Goal: Task Accomplishment & Management: Manage account settings

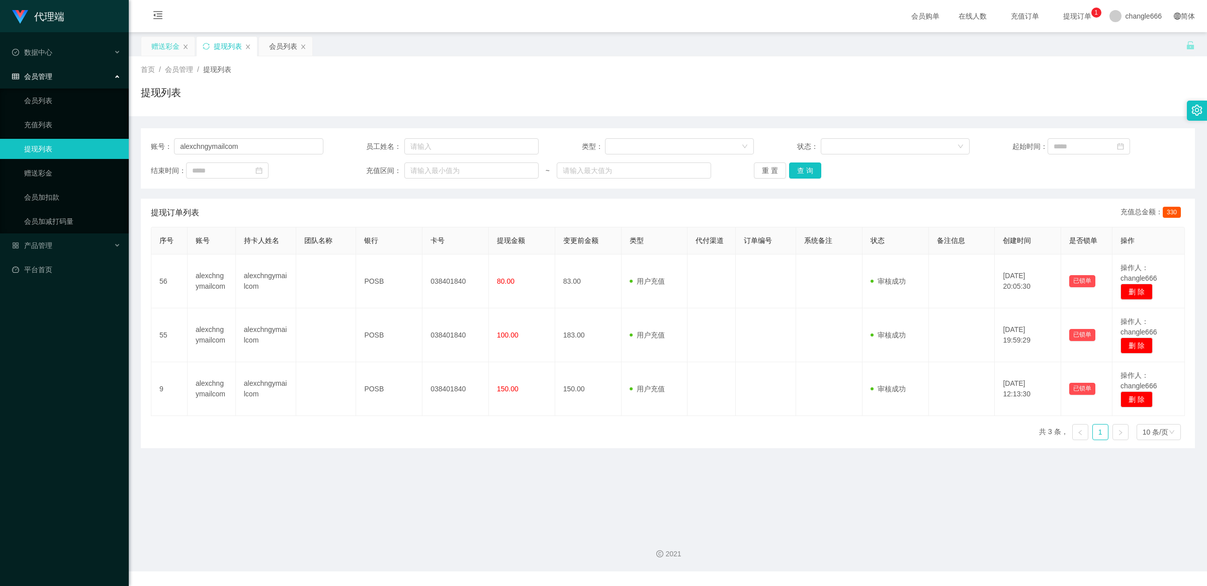
click at [176, 49] on div "赠送彩金" at bounding box center [165, 46] width 28 height 19
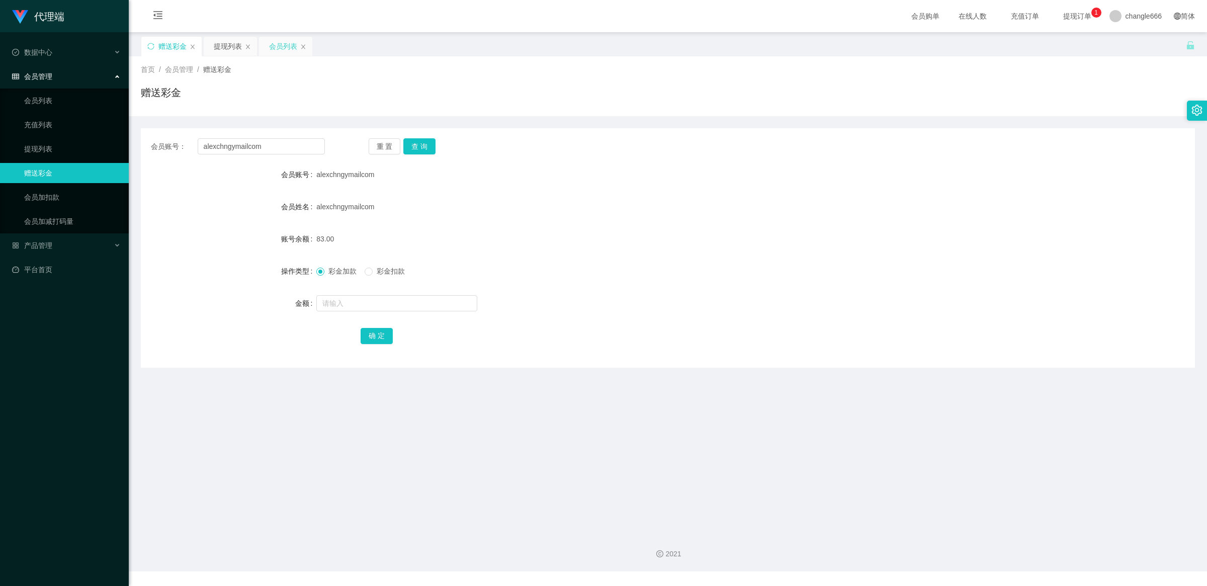
click at [285, 44] on div "会员列表" at bounding box center [283, 46] width 28 height 19
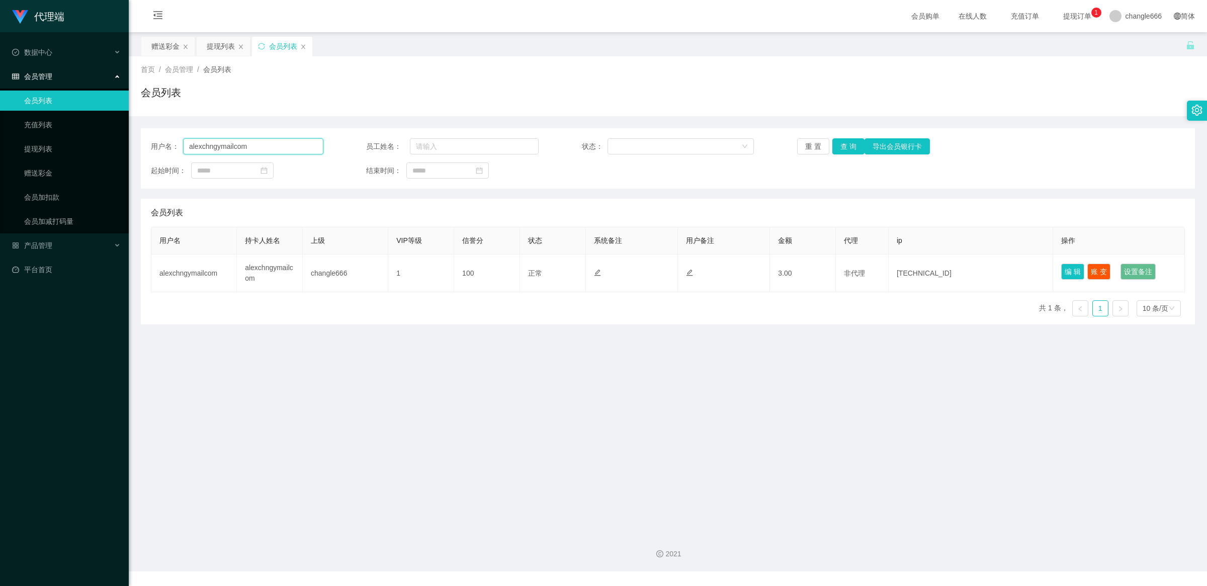
click at [242, 138] on input "alexchngymailcom" at bounding box center [253, 146] width 140 height 16
type input "changle001"
click at [838, 151] on button "查 询" at bounding box center [848, 146] width 32 height 16
click at [1095, 269] on button "账 变" at bounding box center [1098, 271] width 23 height 16
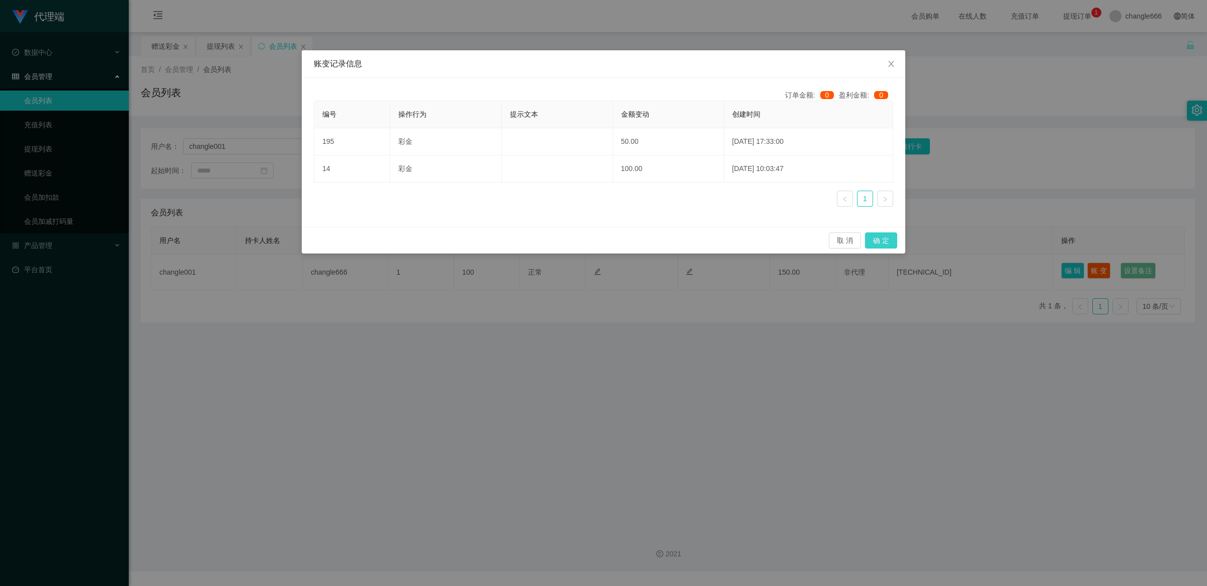
click at [869, 239] on button "确 定" at bounding box center [881, 240] width 32 height 16
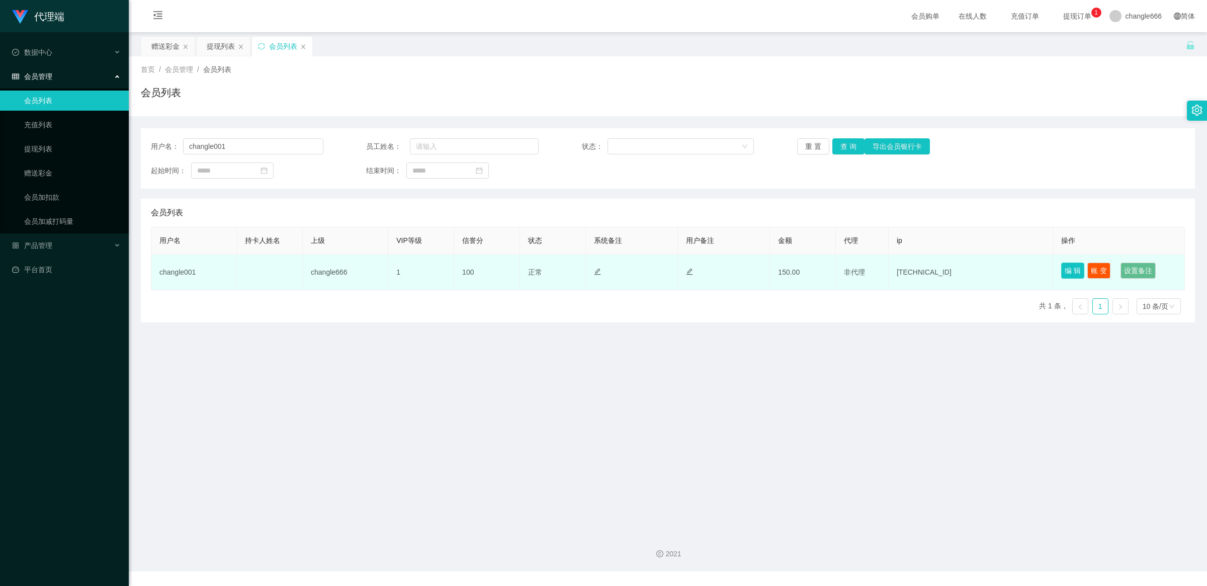
click at [1064, 267] on button "编 辑" at bounding box center [1072, 271] width 23 height 16
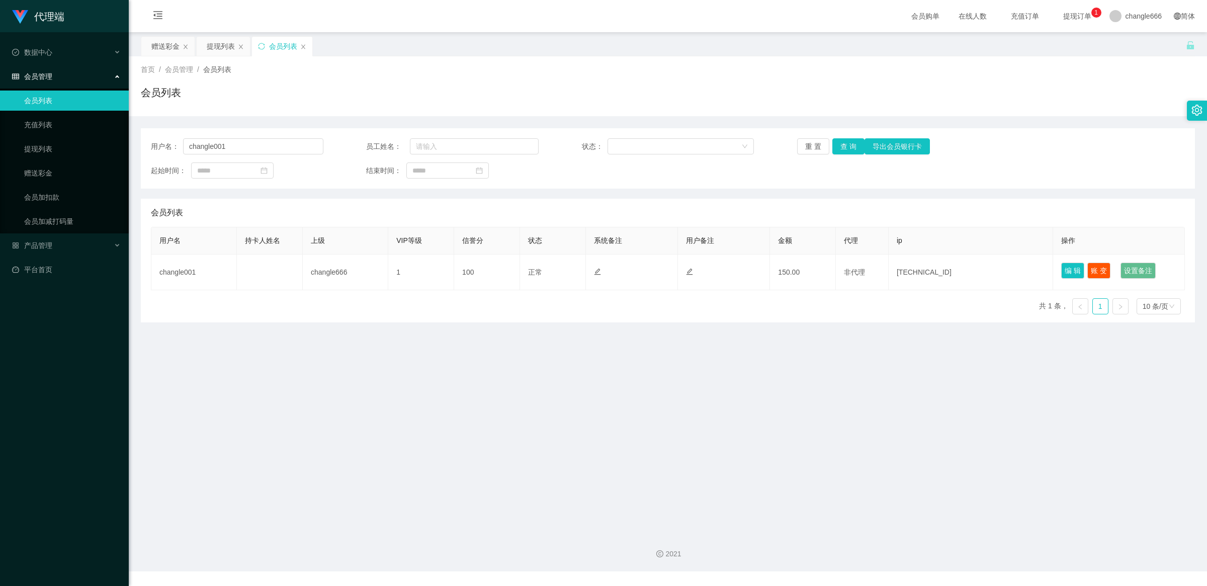
type input "changle001"
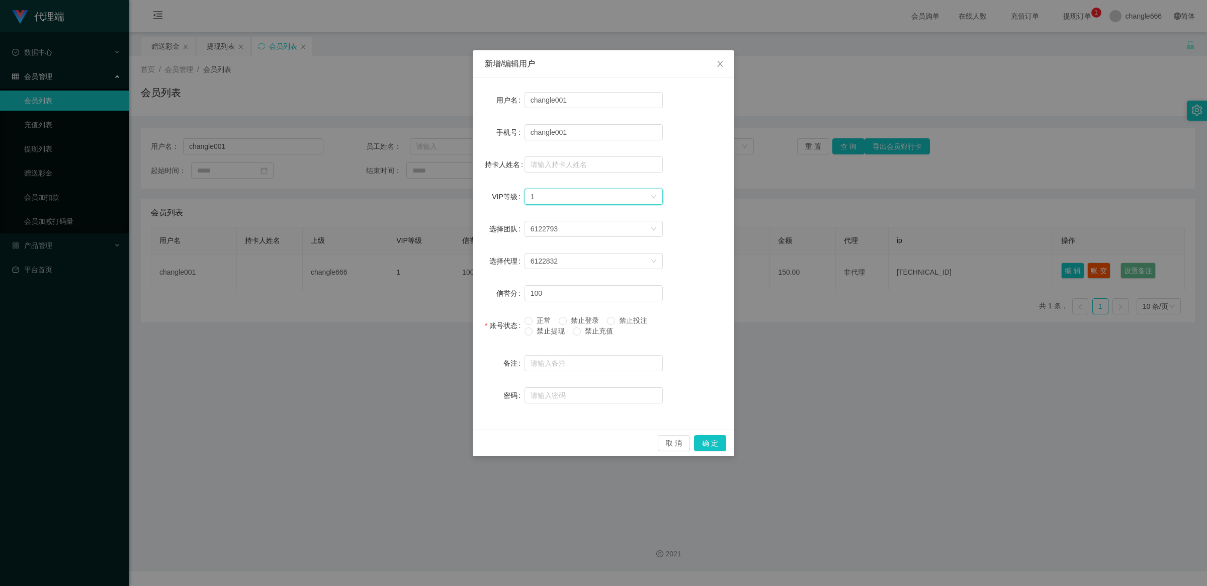
click at [571, 197] on div "选择VIP等级 1" at bounding box center [591, 196] width 120 height 15
click at [566, 320] on li "VIP9" at bounding box center [593, 321] width 138 height 16
click at [727, 445] on div "取 消 确 定" at bounding box center [604, 443] width 262 height 27
click at [710, 440] on button "确 定" at bounding box center [710, 443] width 32 height 16
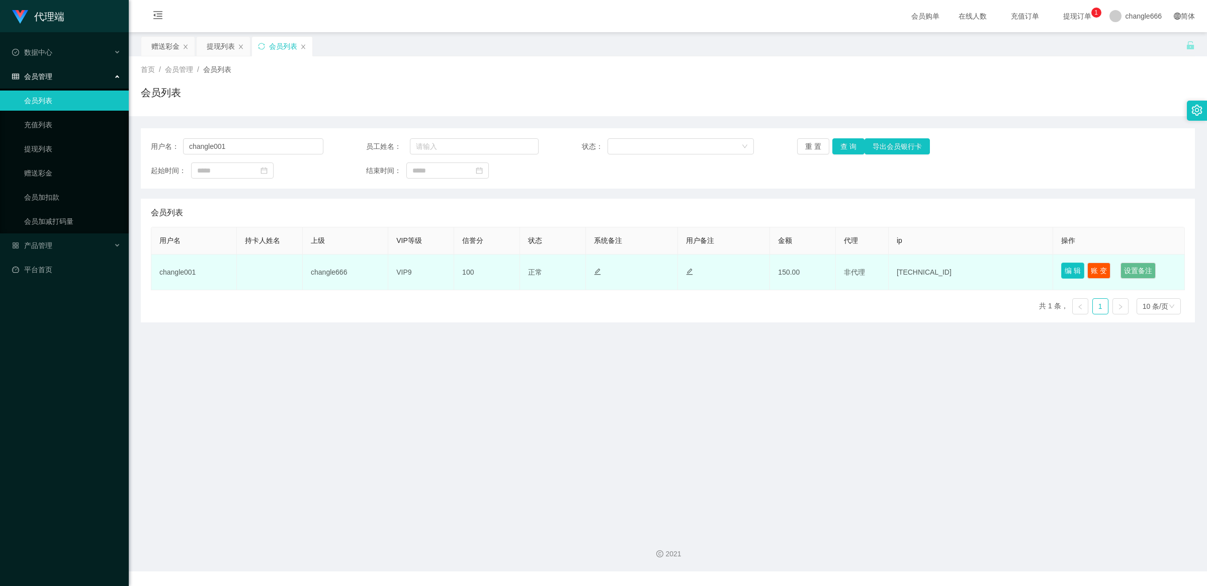
click at [1065, 273] on button "编 辑" at bounding box center [1072, 271] width 23 height 16
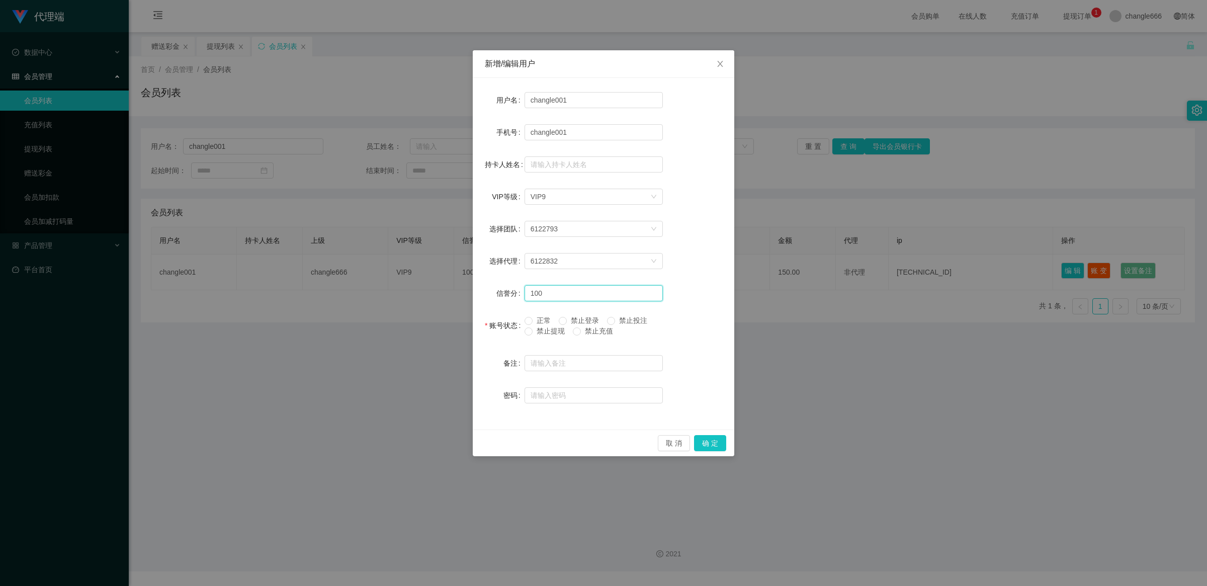
click at [580, 290] on input "100" at bounding box center [594, 293] width 138 height 16
drag, startPoint x: 580, startPoint y: 290, endPoint x: 551, endPoint y: 292, distance: 29.2
click at [551, 292] on input "100000000000" at bounding box center [594, 293] width 138 height 16
type input "10000"
click at [567, 254] on div "6122832" at bounding box center [591, 260] width 120 height 15
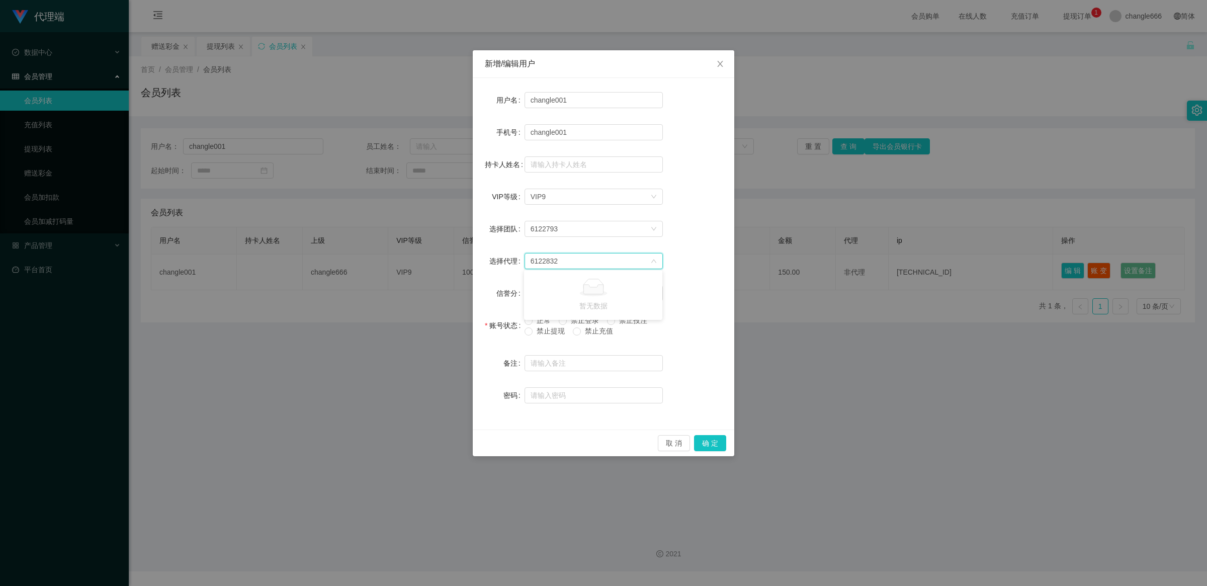
click at [567, 254] on div "6122832" at bounding box center [591, 260] width 120 height 15
click at [715, 388] on div "密码" at bounding box center [603, 395] width 237 height 20
click at [725, 442] on button "确 定" at bounding box center [710, 443] width 32 height 16
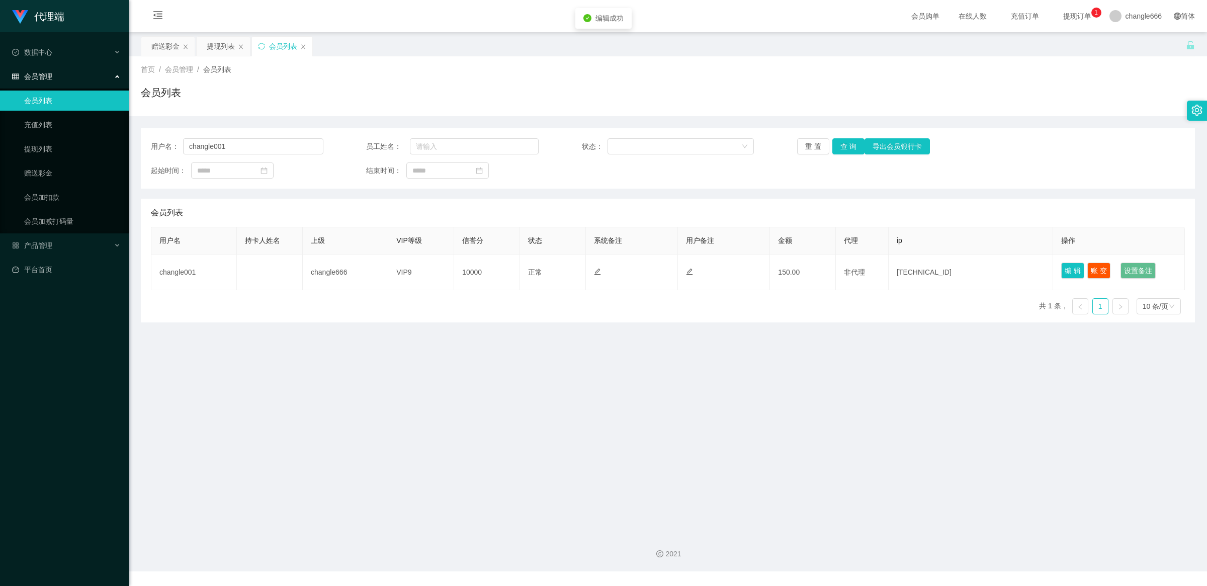
click at [730, 428] on main "关闭左侧 关闭右侧 关闭其它 刷新页面 赠送彩金 提现列表 会员列表 首页 / 会员管理 / 会员列表 / 会员列表 用户名： changle001 员工姓名…" at bounding box center [668, 278] width 1078 height 492
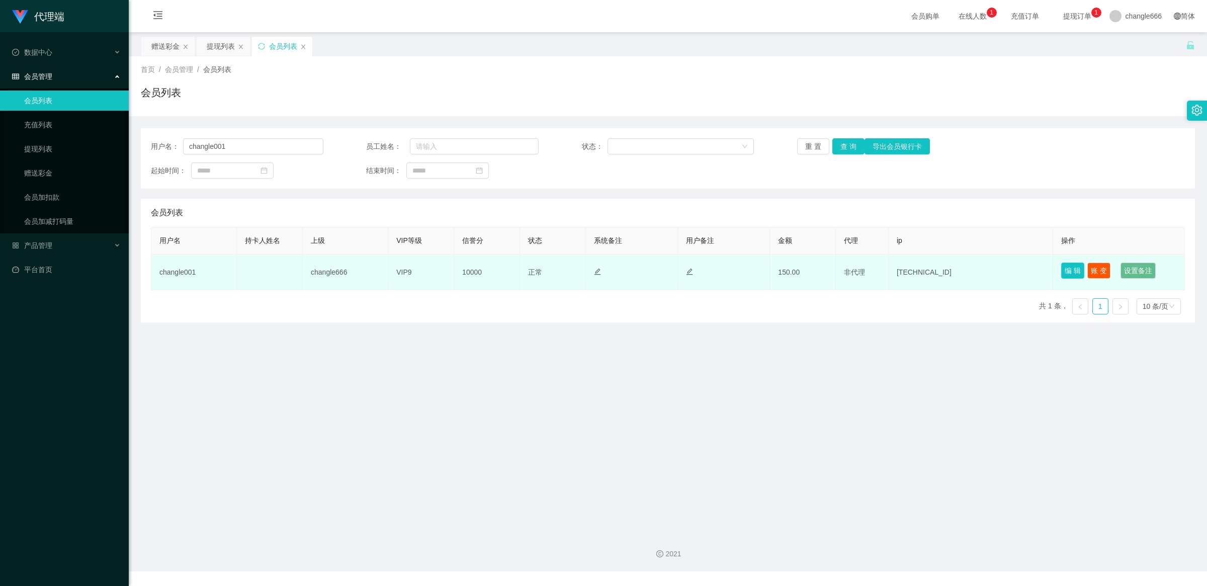
click at [1062, 272] on button "编 辑" at bounding box center [1072, 271] width 23 height 16
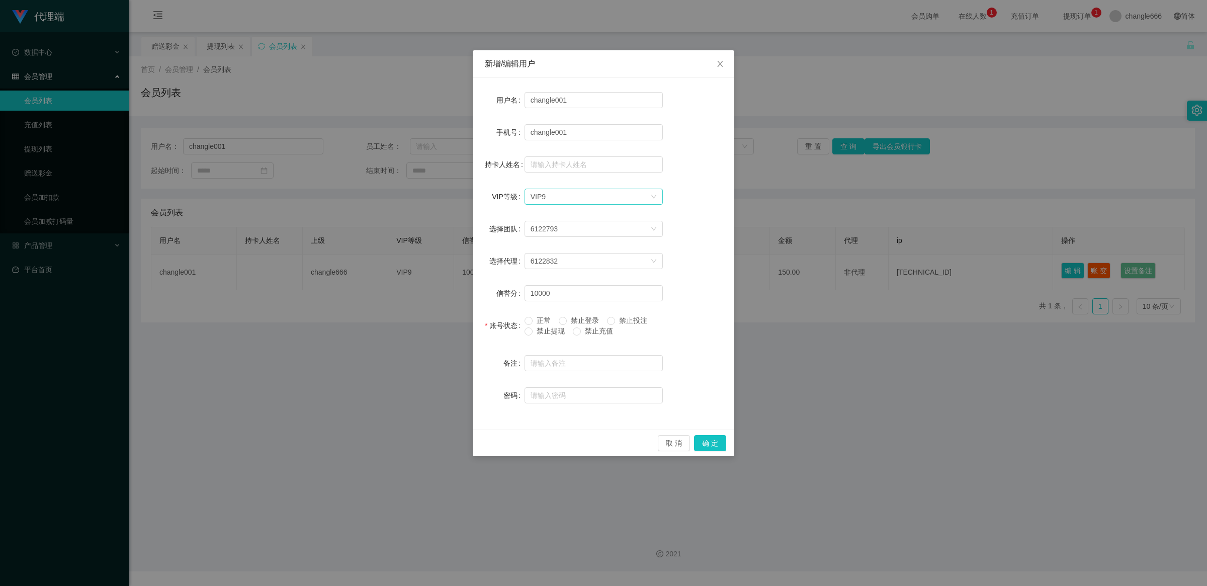
click at [625, 200] on div "选择VIP等级 VIP9" at bounding box center [591, 196] width 120 height 15
click at [735, 332] on div "新增/编辑用户 用户名 changle001 手机号 changle001 持卡人姓名 VIP等级 选择VIP等级 VIP9 选择团队 6122793 选择代…" at bounding box center [603, 293] width 1207 height 586
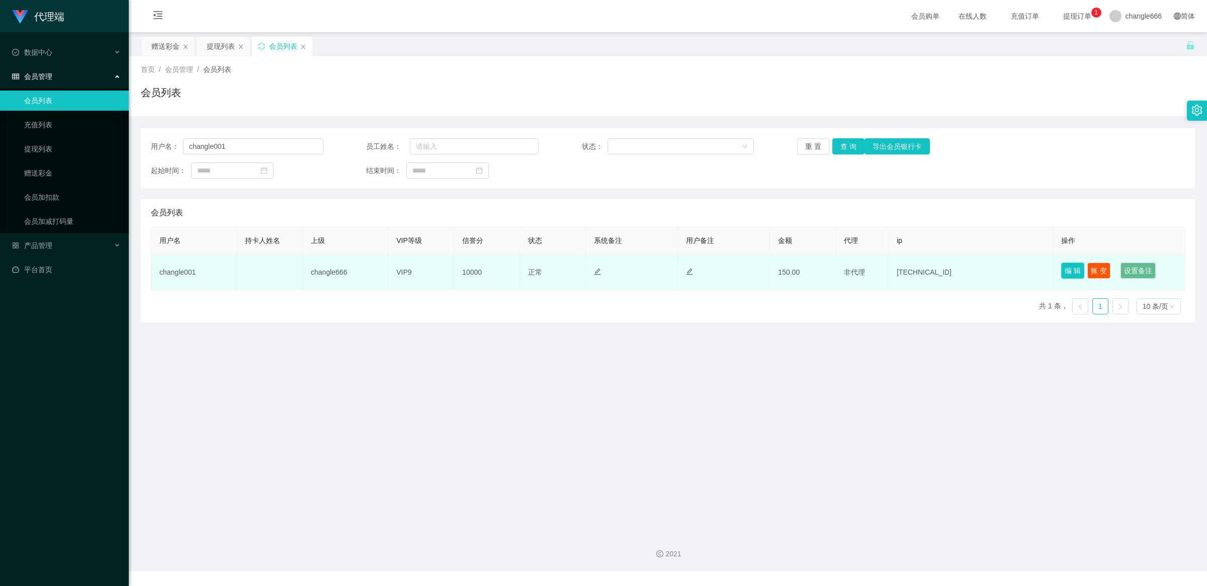
drag, startPoint x: 1062, startPoint y: 278, endPoint x: 1008, endPoint y: 264, distance: 55.5
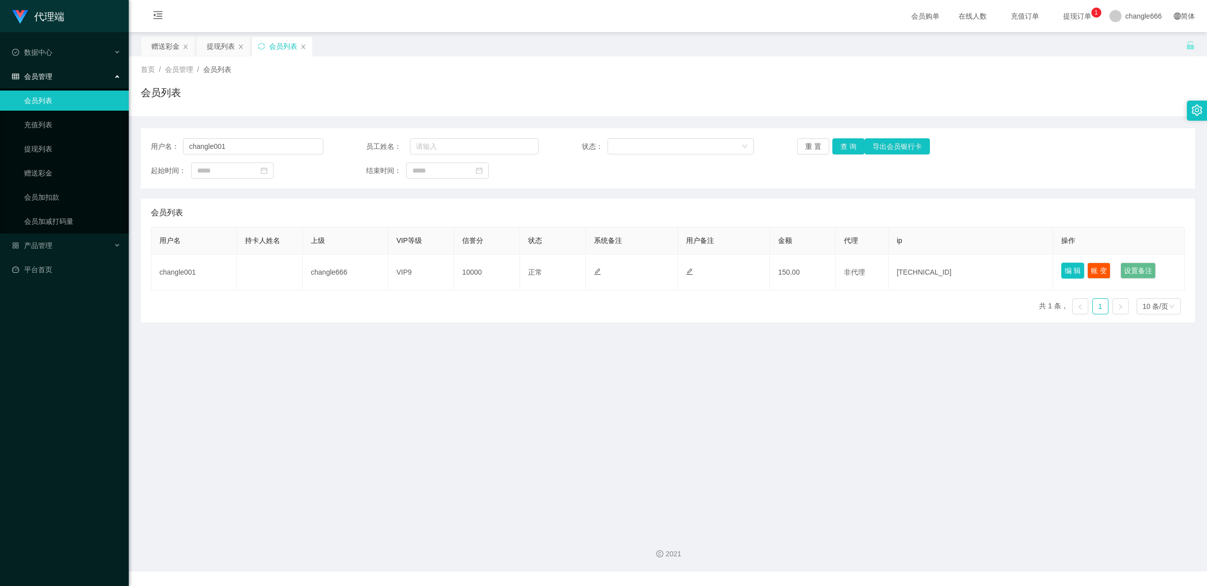
click at [1062, 278] on button "编 辑" at bounding box center [1072, 271] width 23 height 16
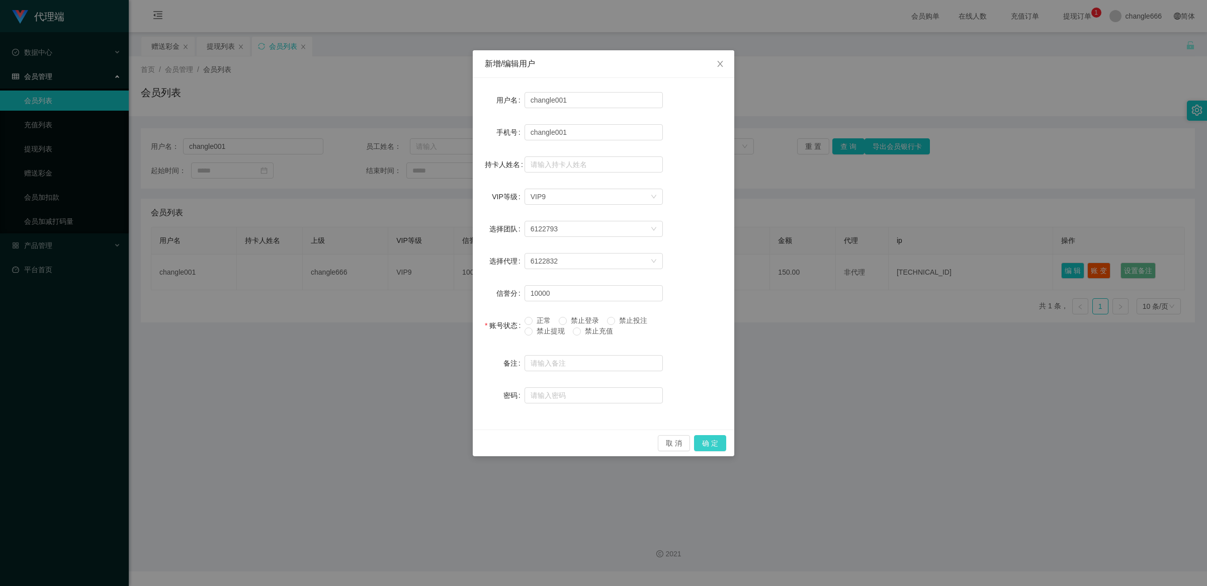
click at [713, 441] on button "确 定" at bounding box center [710, 443] width 32 height 16
